Goal: Check status

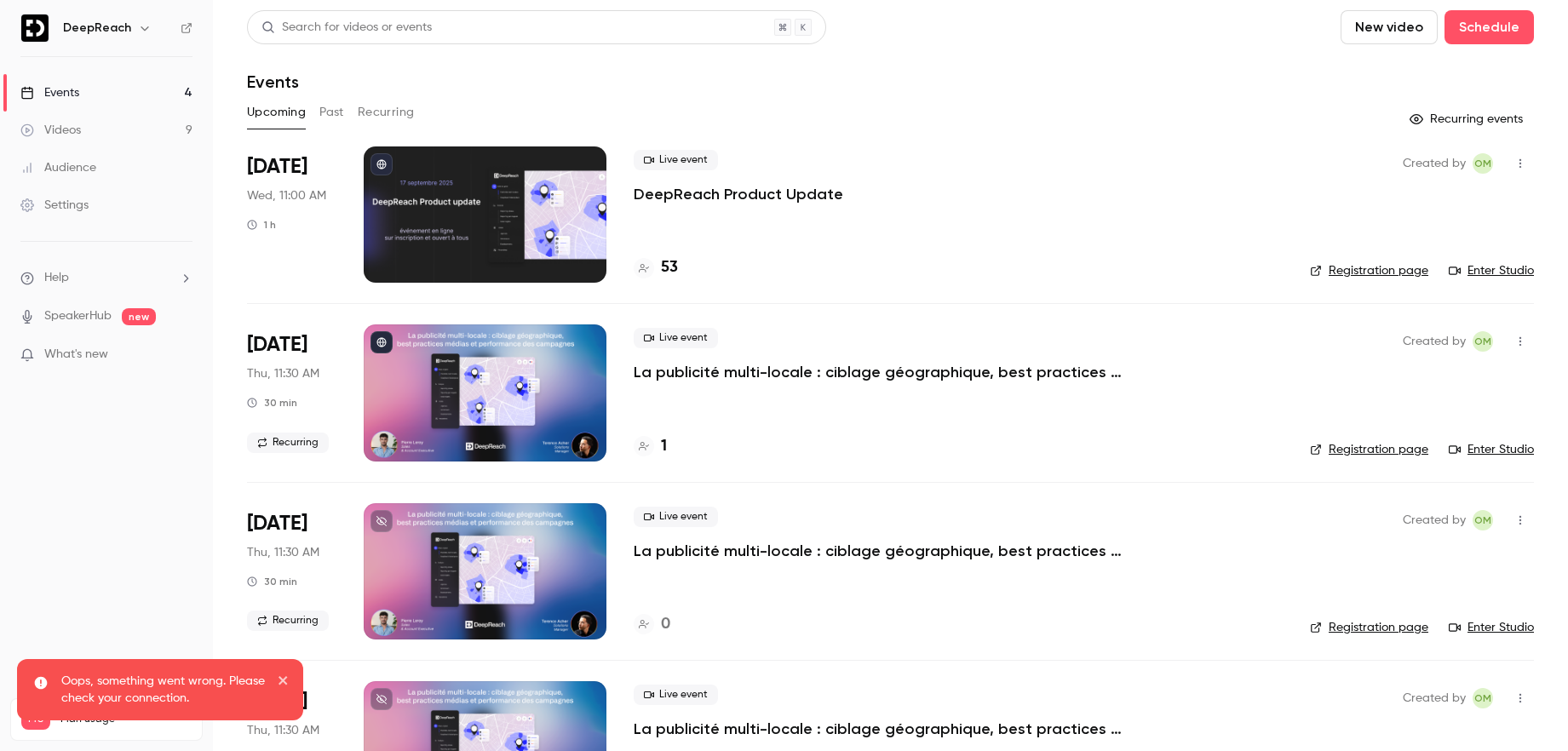
click at [713, 194] on p "DeepReach Product Update" at bounding box center [738, 194] width 210 height 21
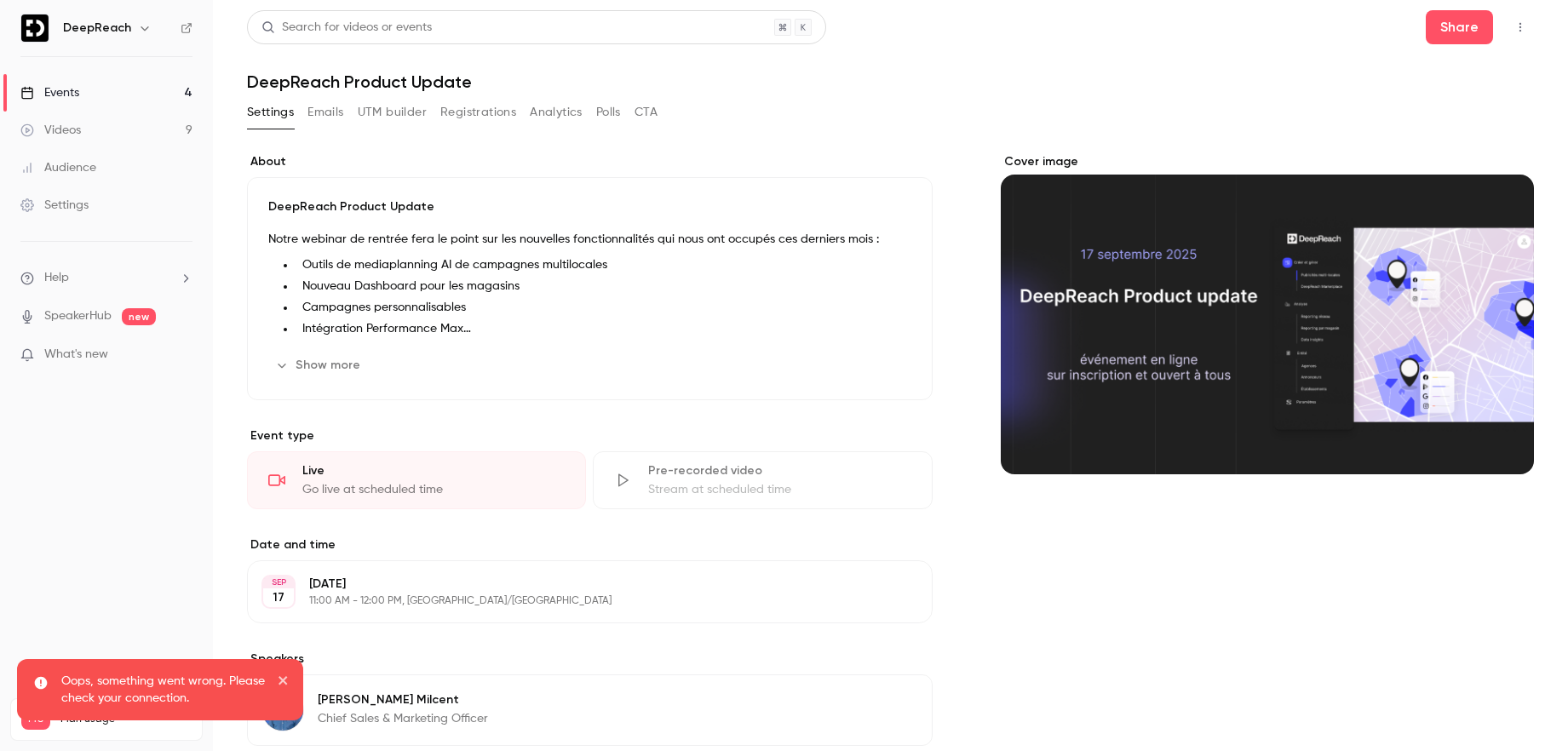
click at [497, 114] on button "Registrations" at bounding box center [478, 111] width 76 height 27
